Goal: Transaction & Acquisition: Book appointment/travel/reservation

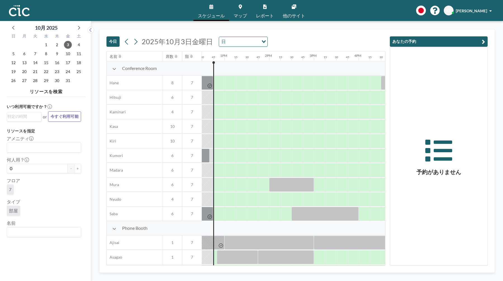
scroll to position [0, 559]
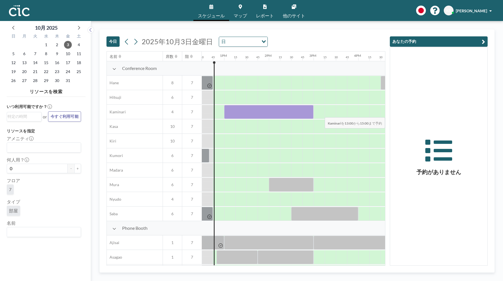
drag, startPoint x: 229, startPoint y: 117, endPoint x: 346, endPoint y: 114, distance: 116.9
click at [346, 114] on div at bounding box center [180, 112] width 1074 height 15
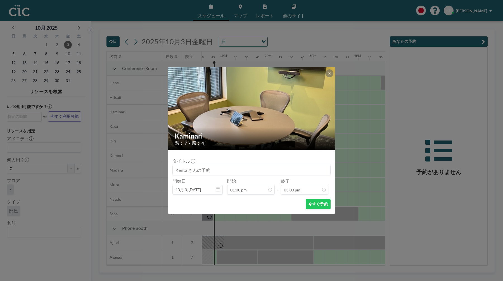
click at [331, 74] on icon at bounding box center [329, 73] width 3 height 3
click at [330, 71] on button at bounding box center [330, 73] width 8 height 8
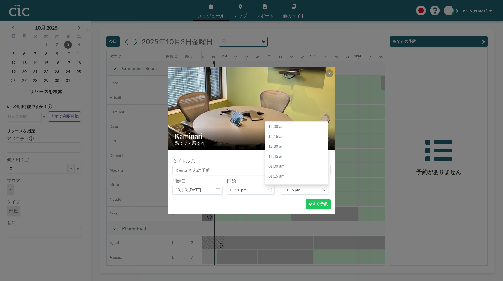
scroll to position [527, 0]
click at [297, 185] on input "01:15 pm" at bounding box center [305, 190] width 48 height 10
click at [295, 159] on div "02:00 pm" at bounding box center [297, 157] width 63 height 10
type input "02:00 pm"
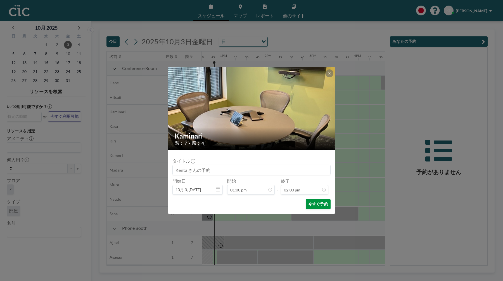
scroll to position [557, 0]
click at [310, 205] on button "今すぐ予約" at bounding box center [318, 204] width 25 height 10
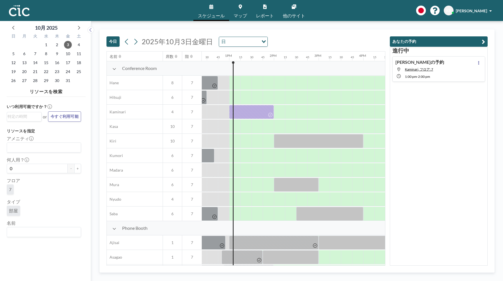
scroll to position [0, 559]
